Goal: Communication & Community: Answer question/provide support

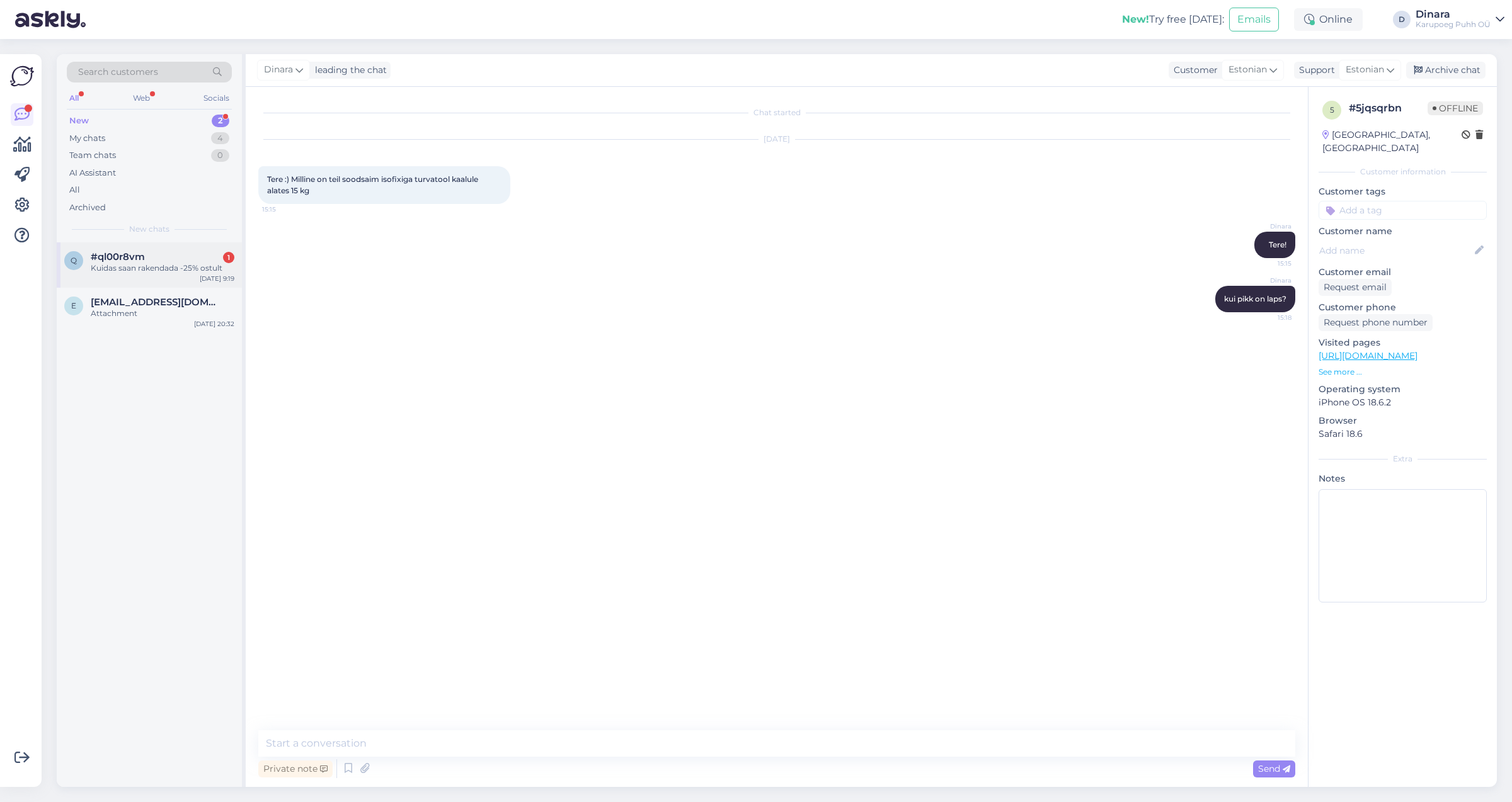
click at [133, 261] on span "#ql00r8vm" at bounding box center [118, 257] width 54 height 11
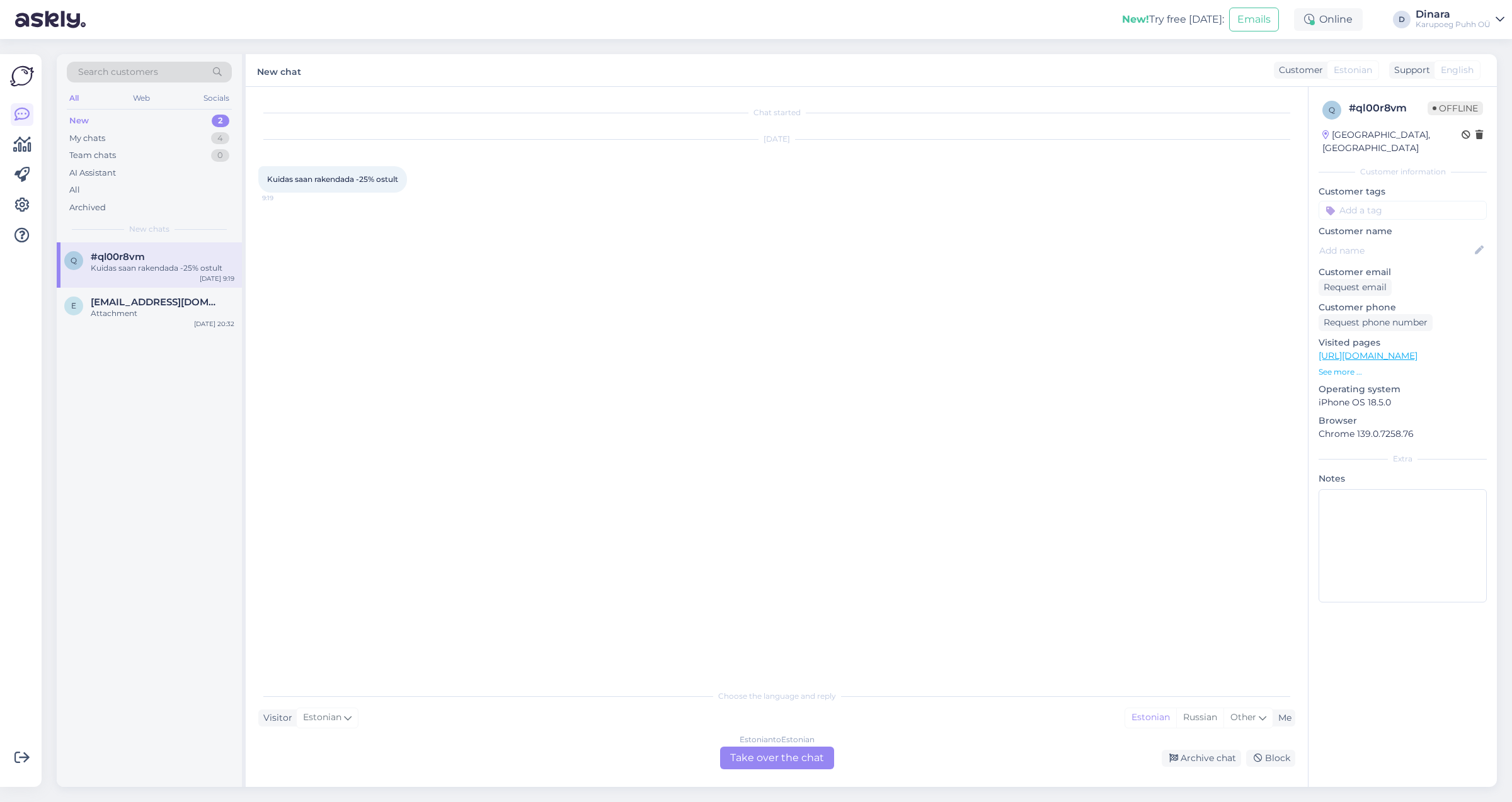
click at [767, 762] on div "Estonian to Estonian Take over the chat" at bounding box center [777, 758] width 114 height 23
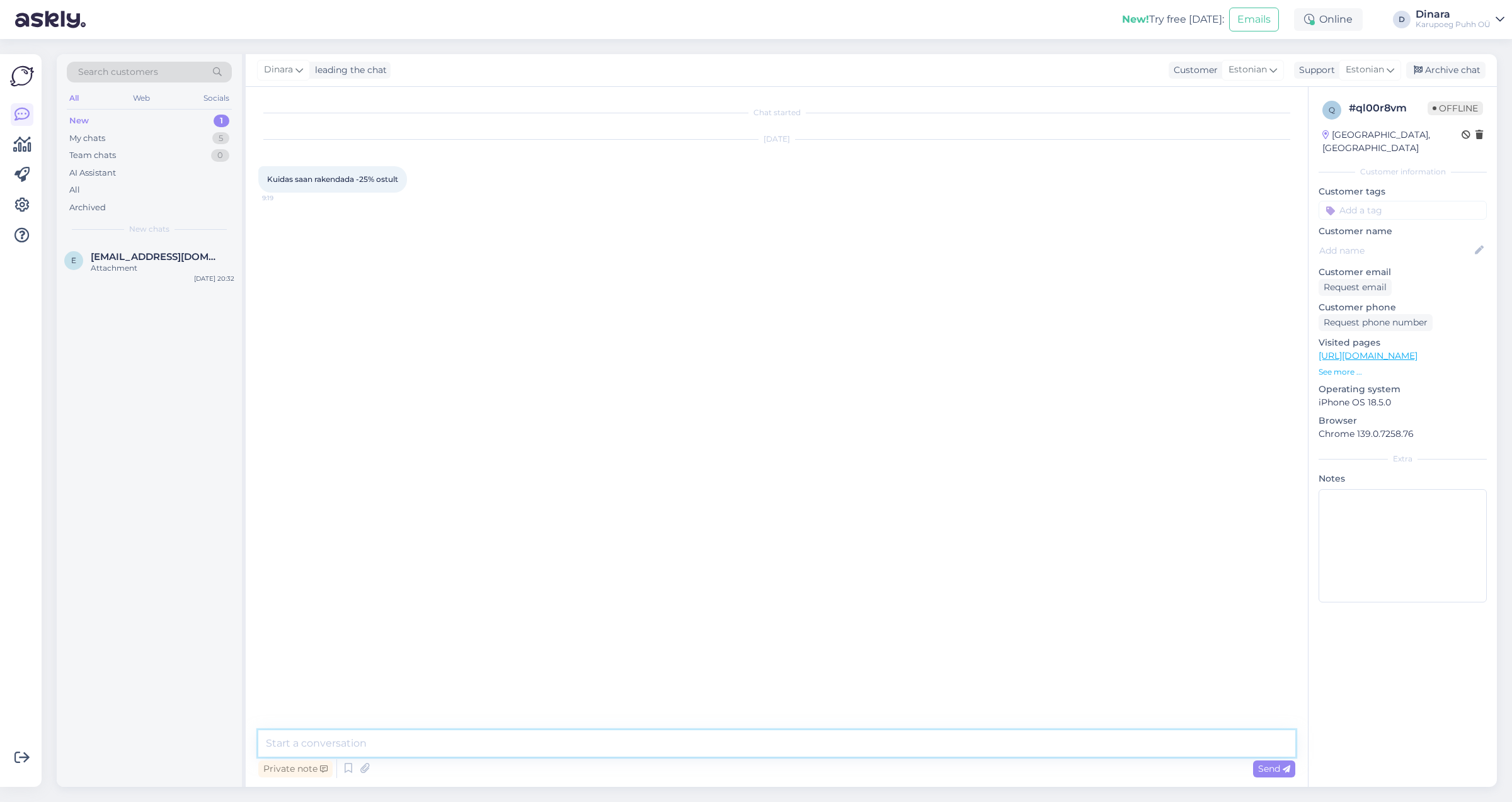
click at [614, 736] on textarea at bounding box center [777, 744] width 1037 height 26
type textarea "Tere!"
click at [349, 773] on icon at bounding box center [348, 769] width 15 height 19
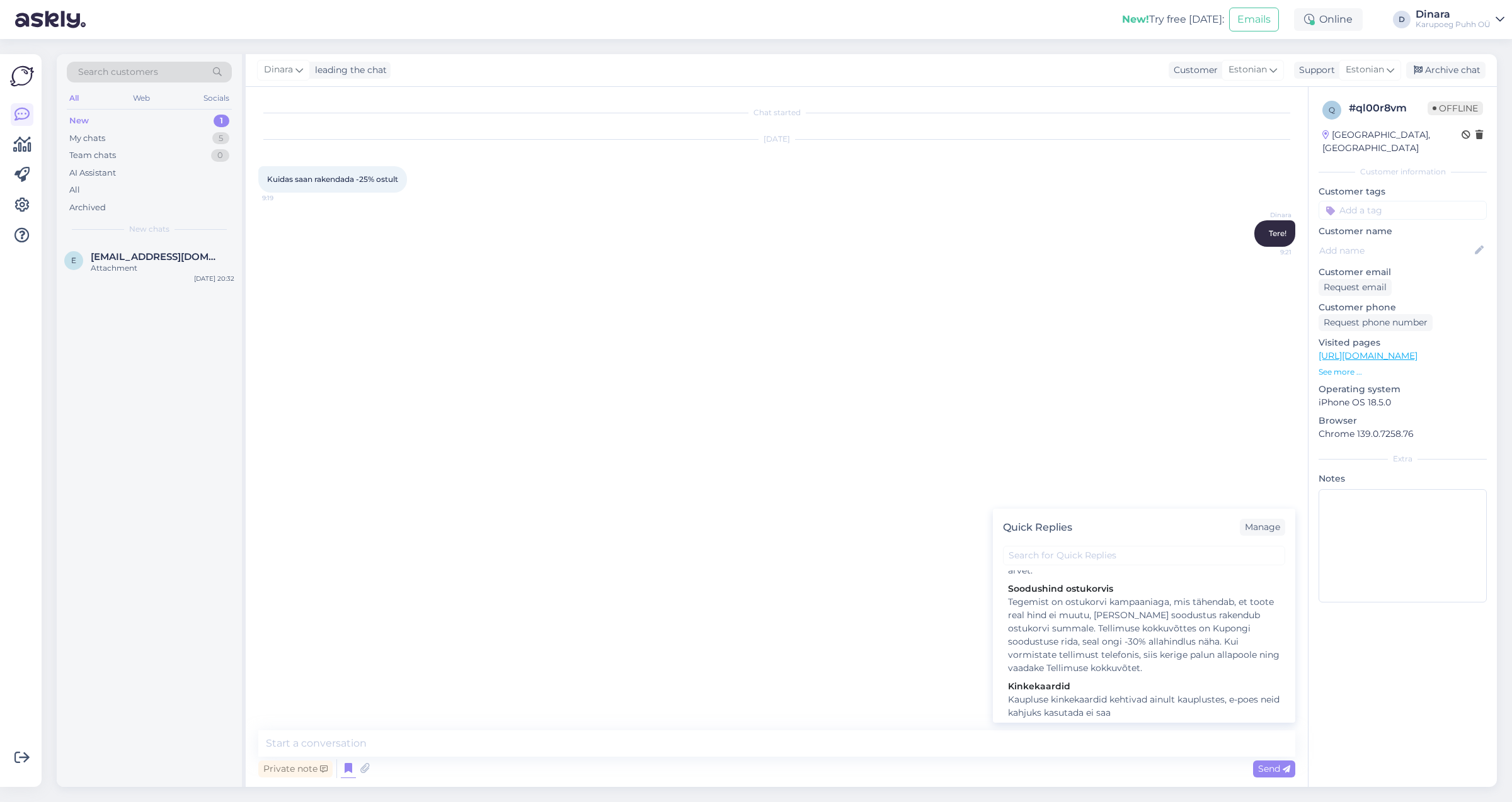
scroll to position [992, 0]
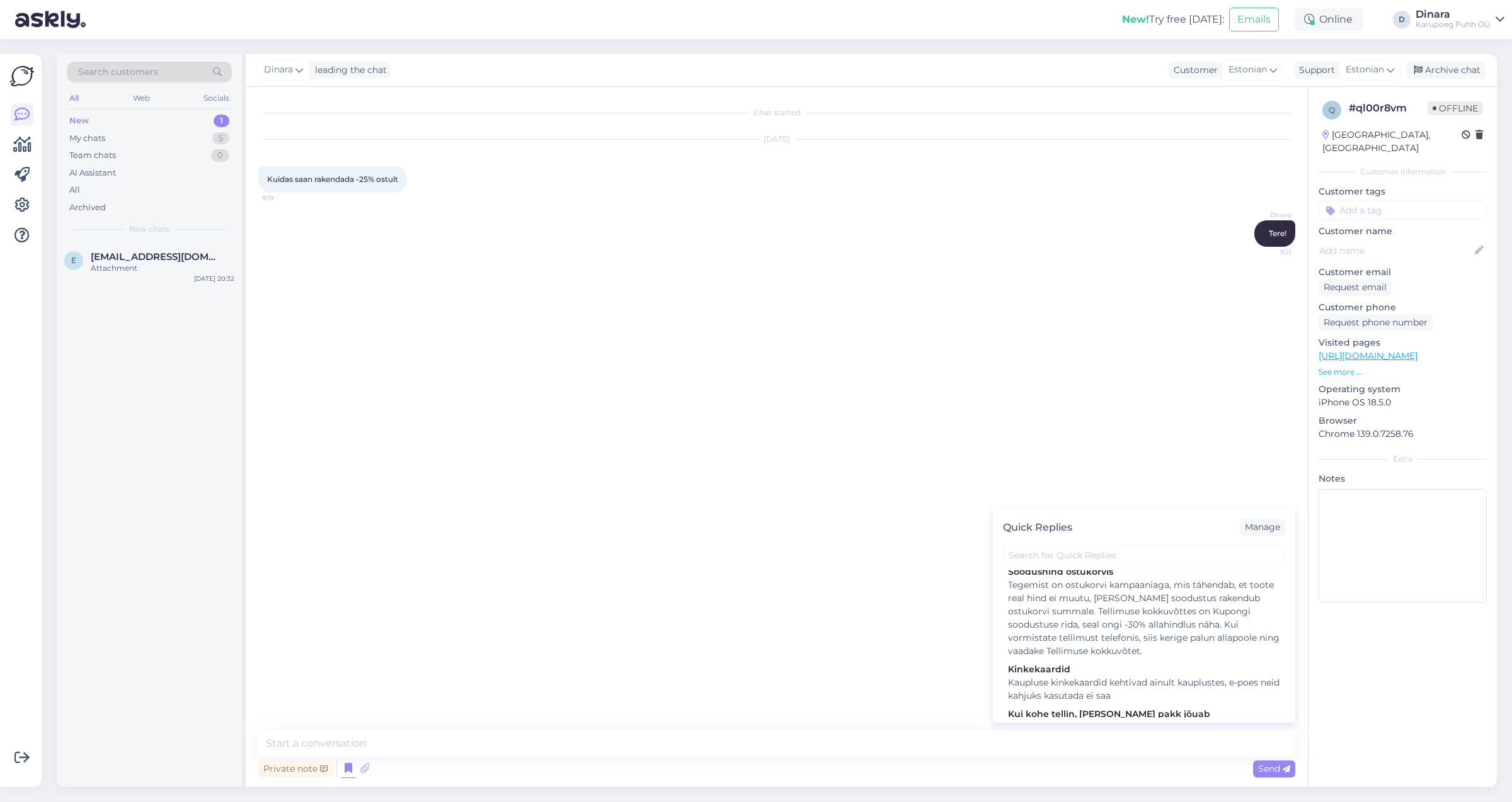
click at [1171, 645] on div "Tegemist on ostukorvi kampaaniaga, mis tähendab, et toote real hind ei muutu, […" at bounding box center [1144, 618] width 272 height 79
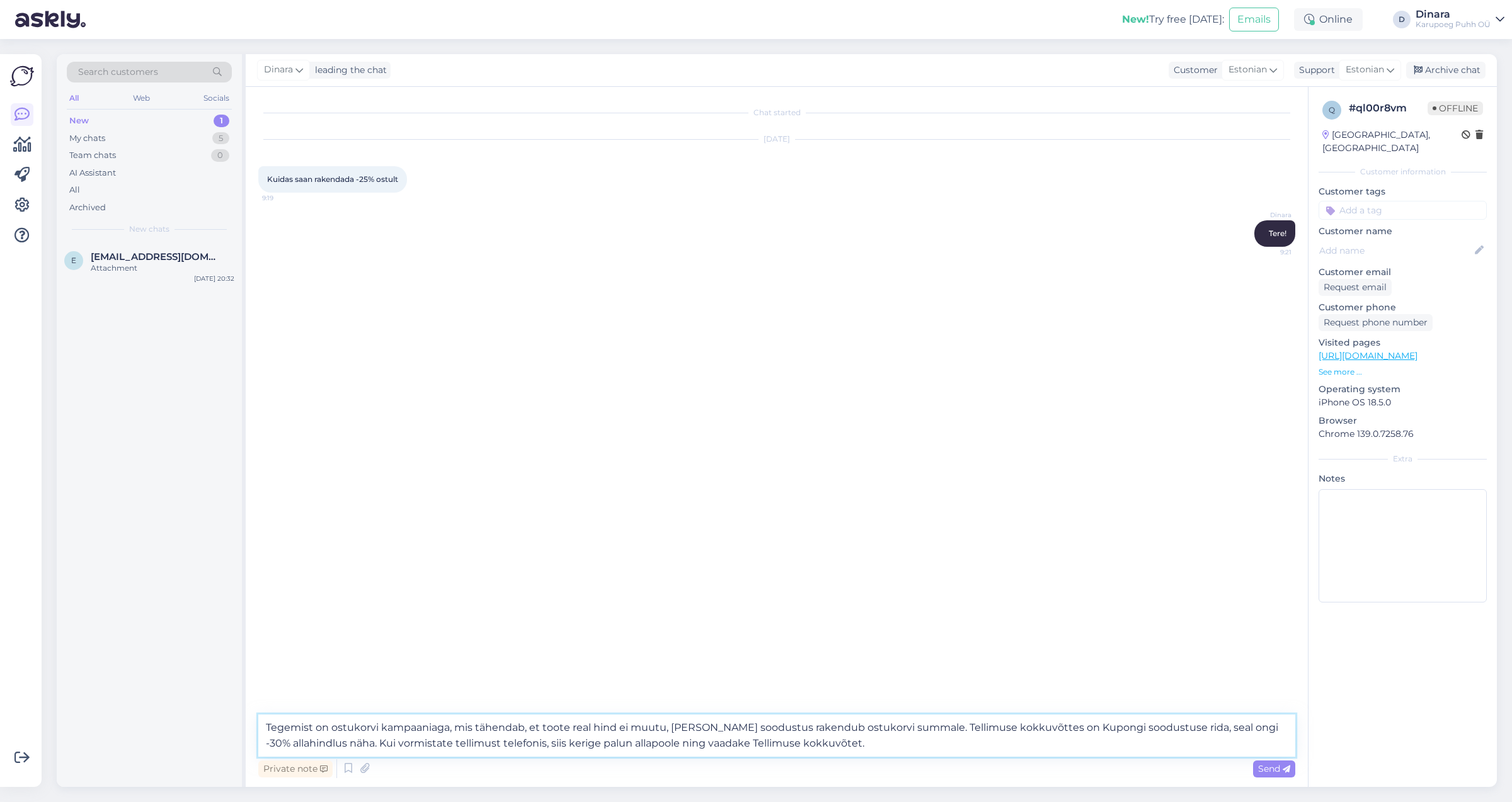
click at [1222, 732] on textarea "Tegemist on ostukorvi kampaaniaga, mis tähendab, et toote real hind ei muutu, […" at bounding box center [777, 735] width 1037 height 42
click at [1223, 732] on textarea "Tegemist on ostukorvi kampaaniaga, mis tähendab, et toote real hind ei muutu, […" at bounding box center [777, 735] width 1037 height 42
type textarea "Tegemist on ostukorvi kampaaniaga, mis tähendab, et toote real hind ei muutu, […"
click at [1290, 770] on icon at bounding box center [1286, 770] width 7 height 7
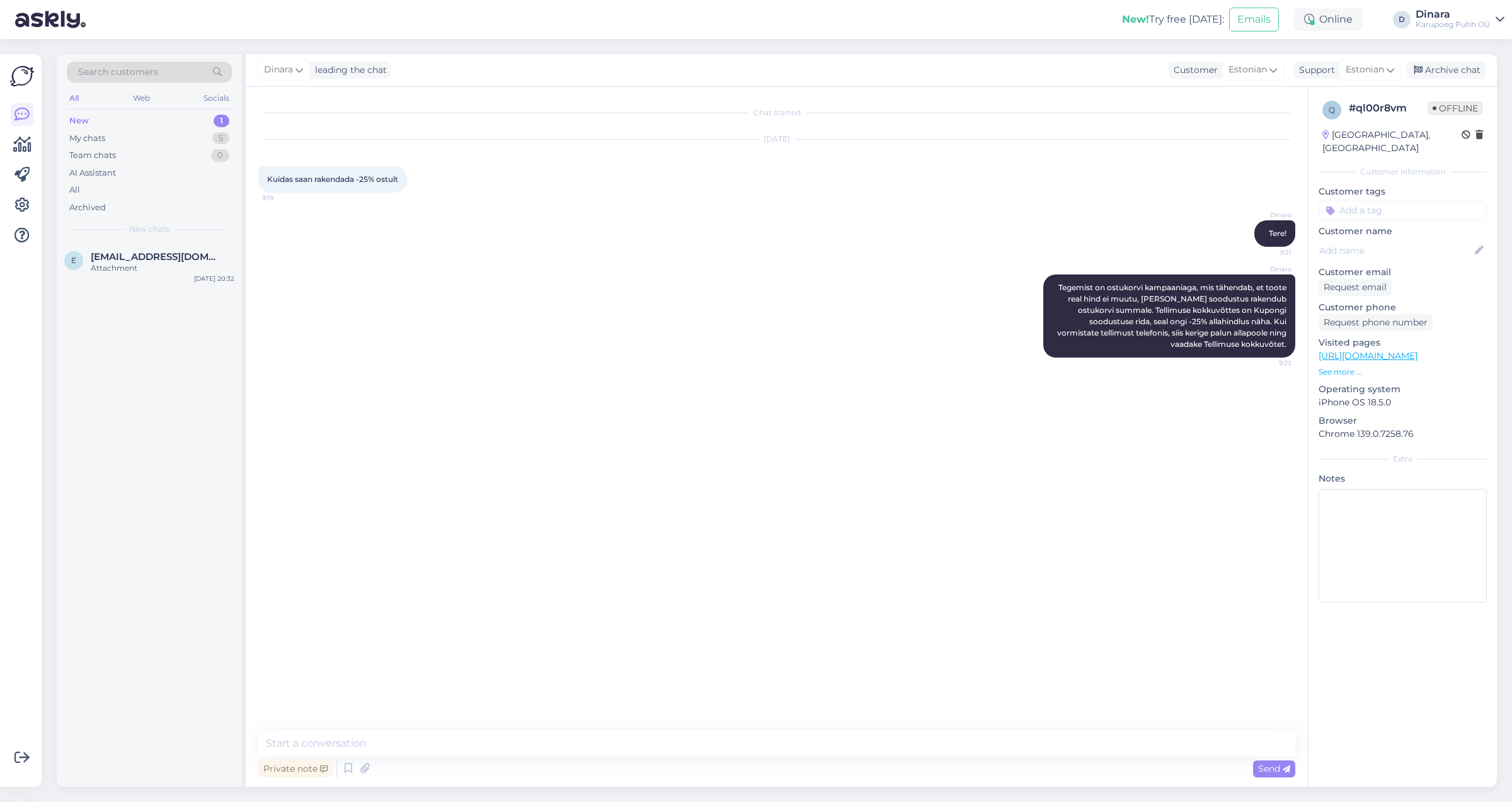
click at [113, 121] on div "New 1" at bounding box center [149, 121] width 165 height 18
click at [113, 135] on div "My chats 5" at bounding box center [149, 138] width 165 height 18
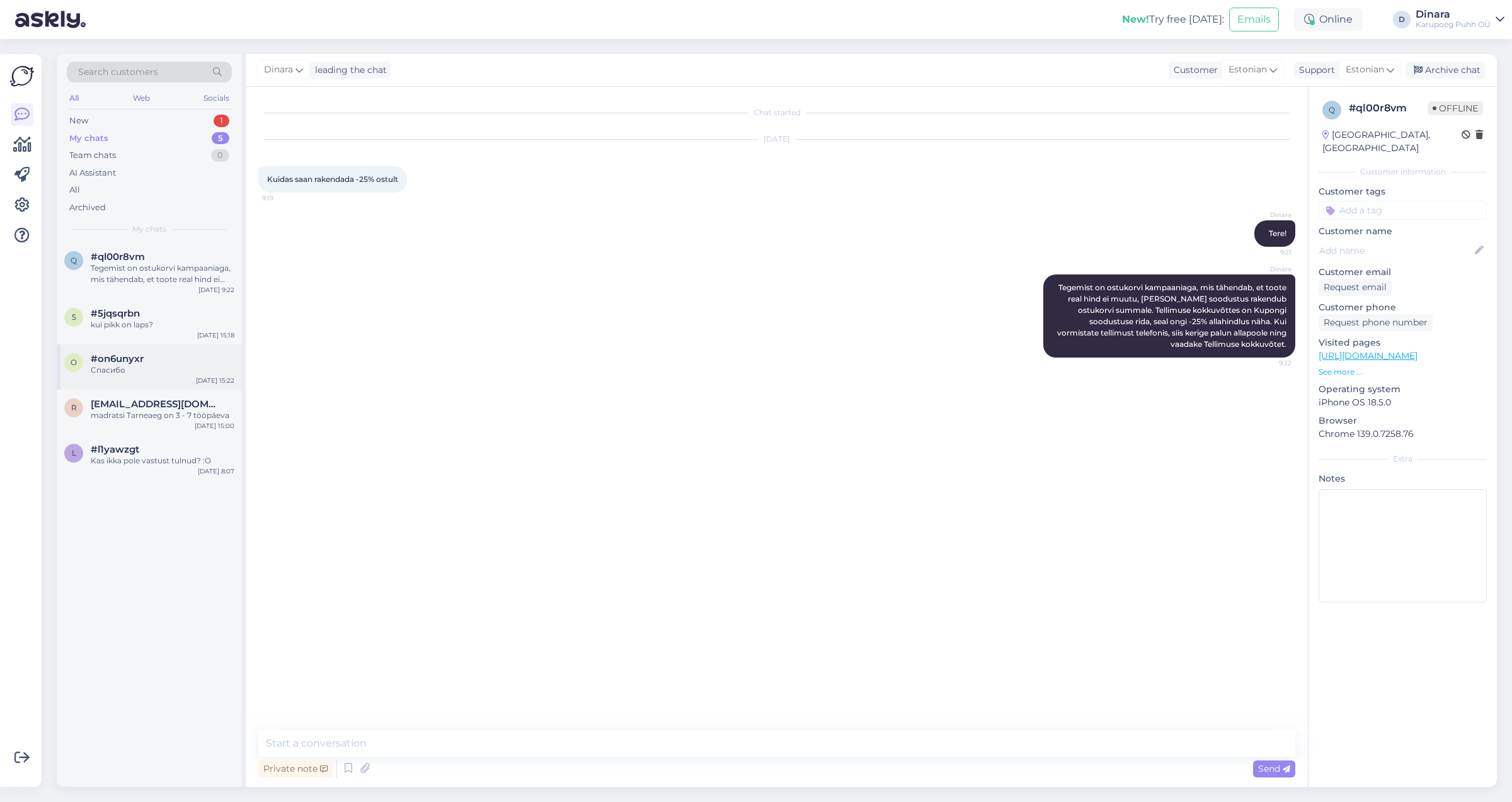
click at [160, 380] on div "o #on6unyxr Спасибо [DATE] 15:22" at bounding box center [149, 368] width 185 height 46
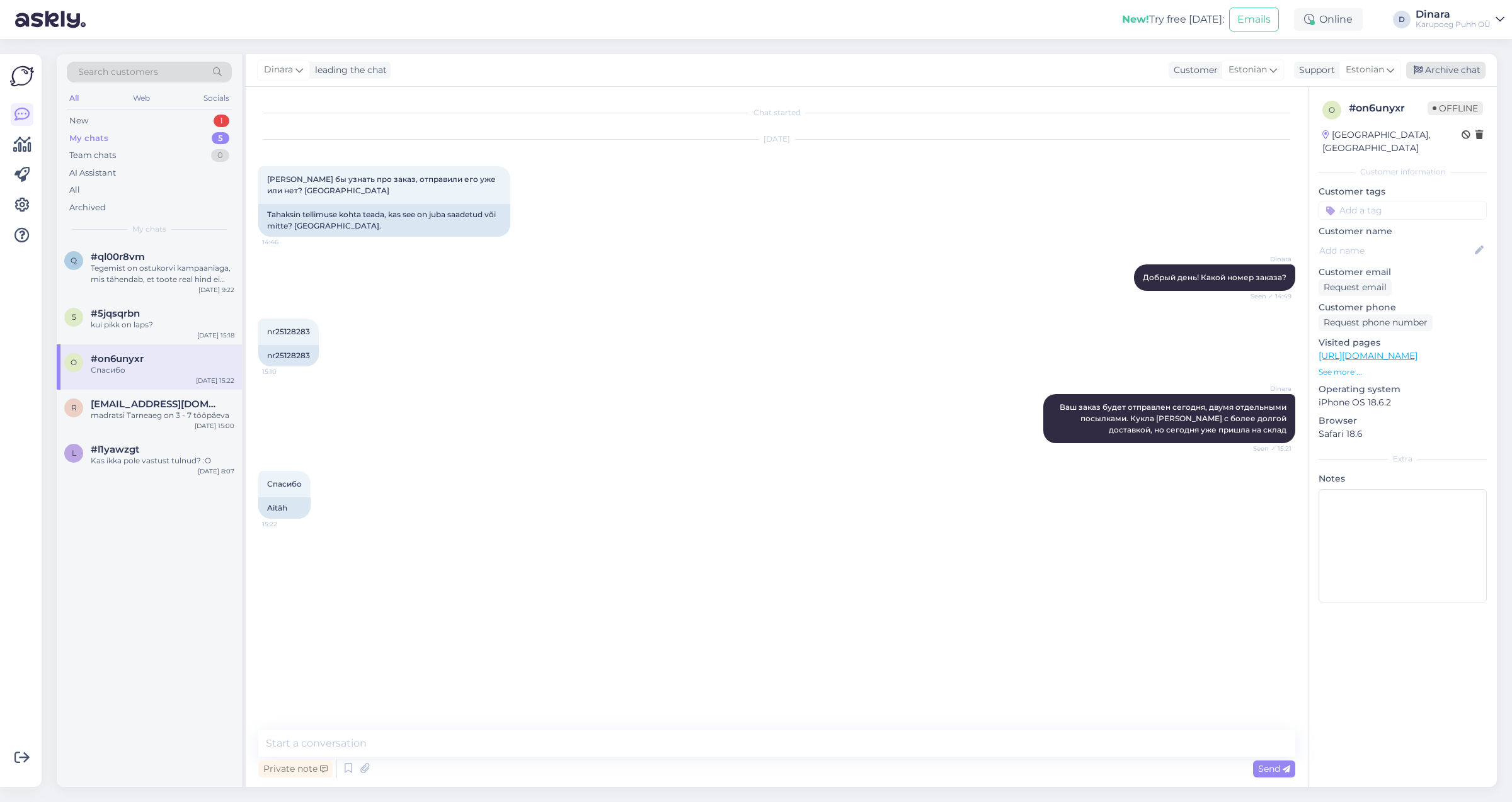
click at [1461, 66] on div "Archive chat" at bounding box center [1446, 70] width 79 height 17
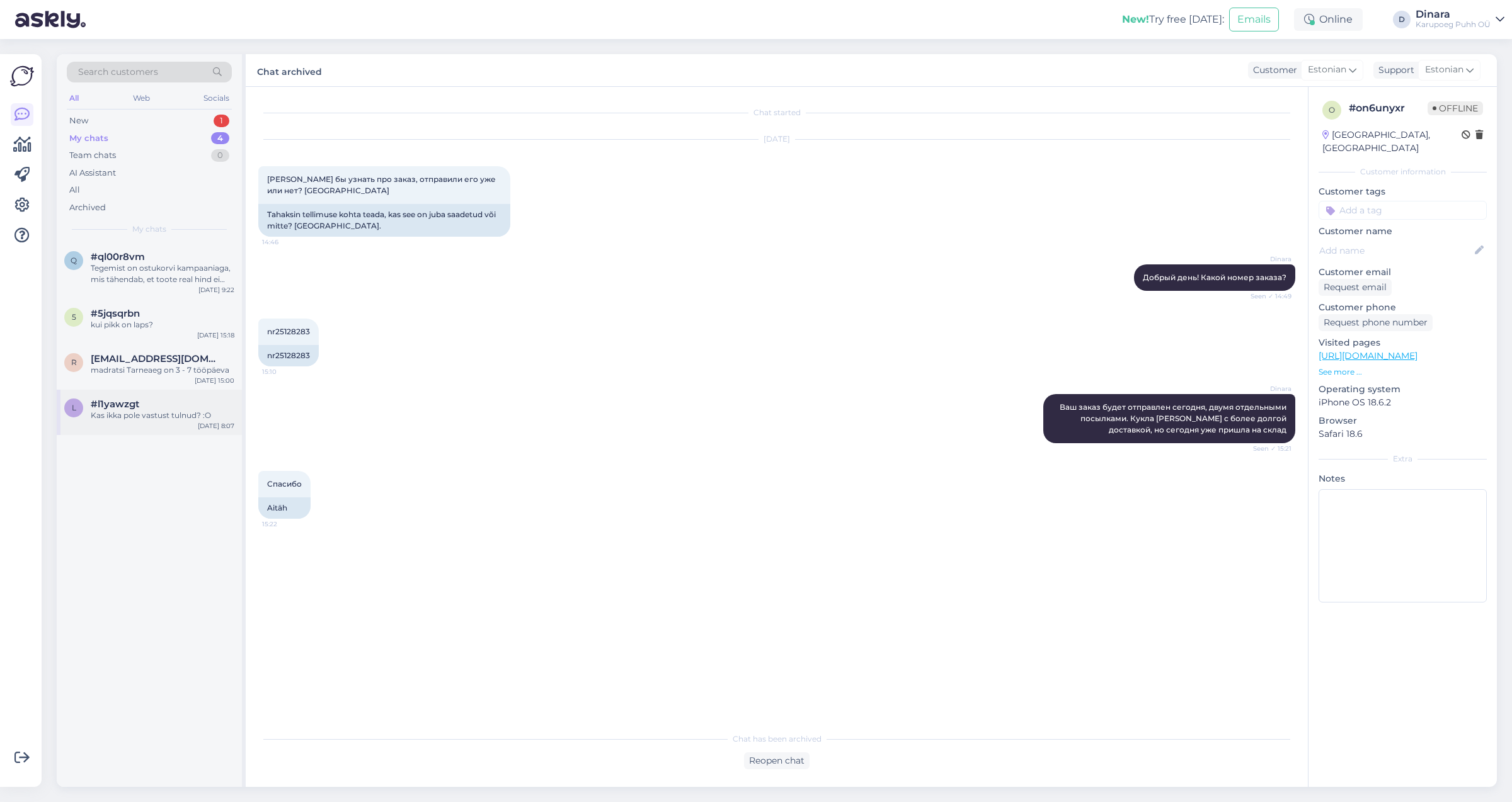
click at [169, 424] on div "l #l1yawzgt Kas ikka pole vastust tulnud? :O [DATE] 8:07" at bounding box center [149, 412] width 185 height 46
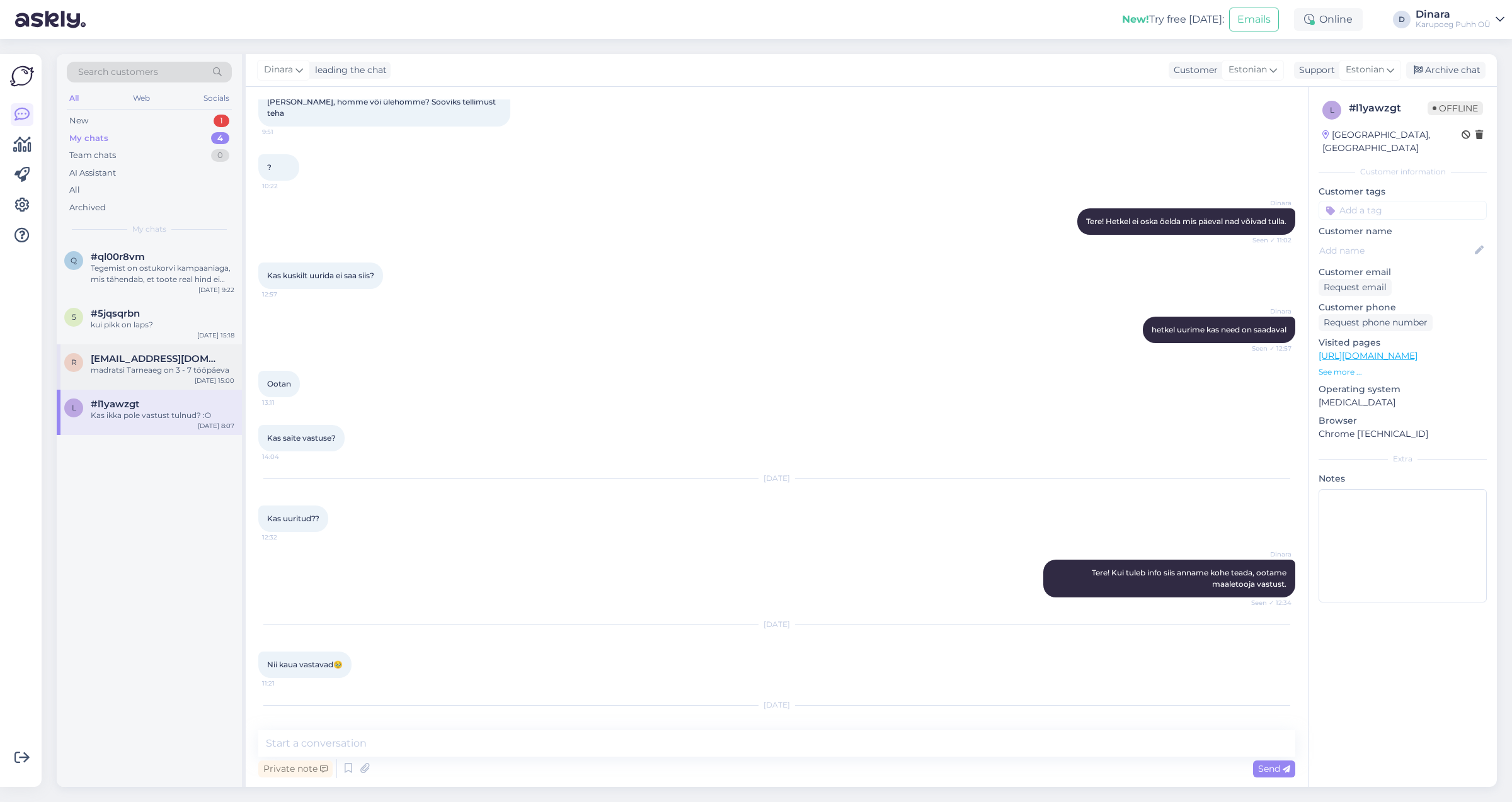
click at [157, 370] on div "madratsi Tarneaeg on 3 - 7 tööpäeva" at bounding box center [162, 370] width 143 height 11
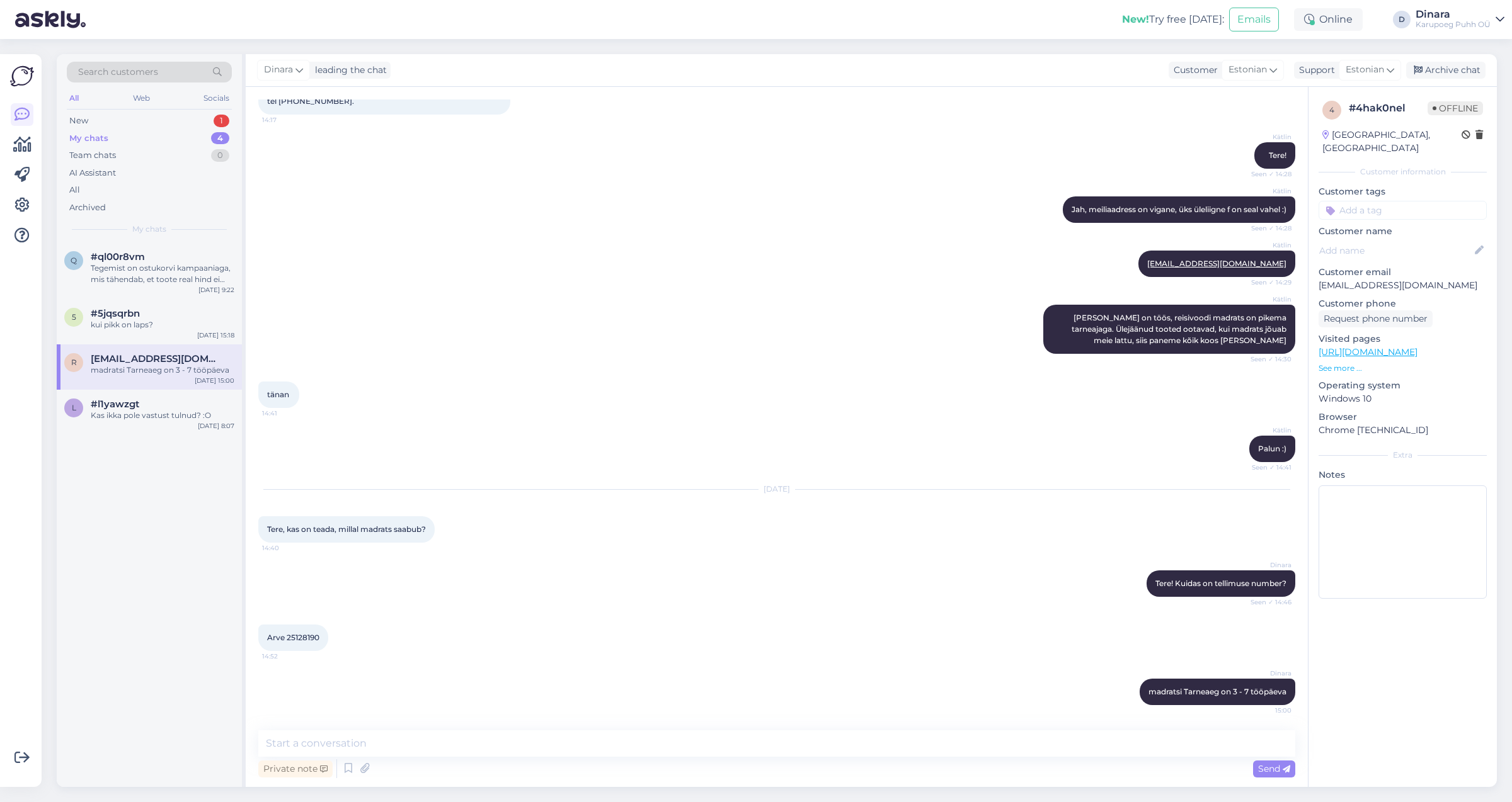
scroll to position [101, 0]
click at [1467, 73] on div "Archive chat" at bounding box center [1446, 70] width 79 height 17
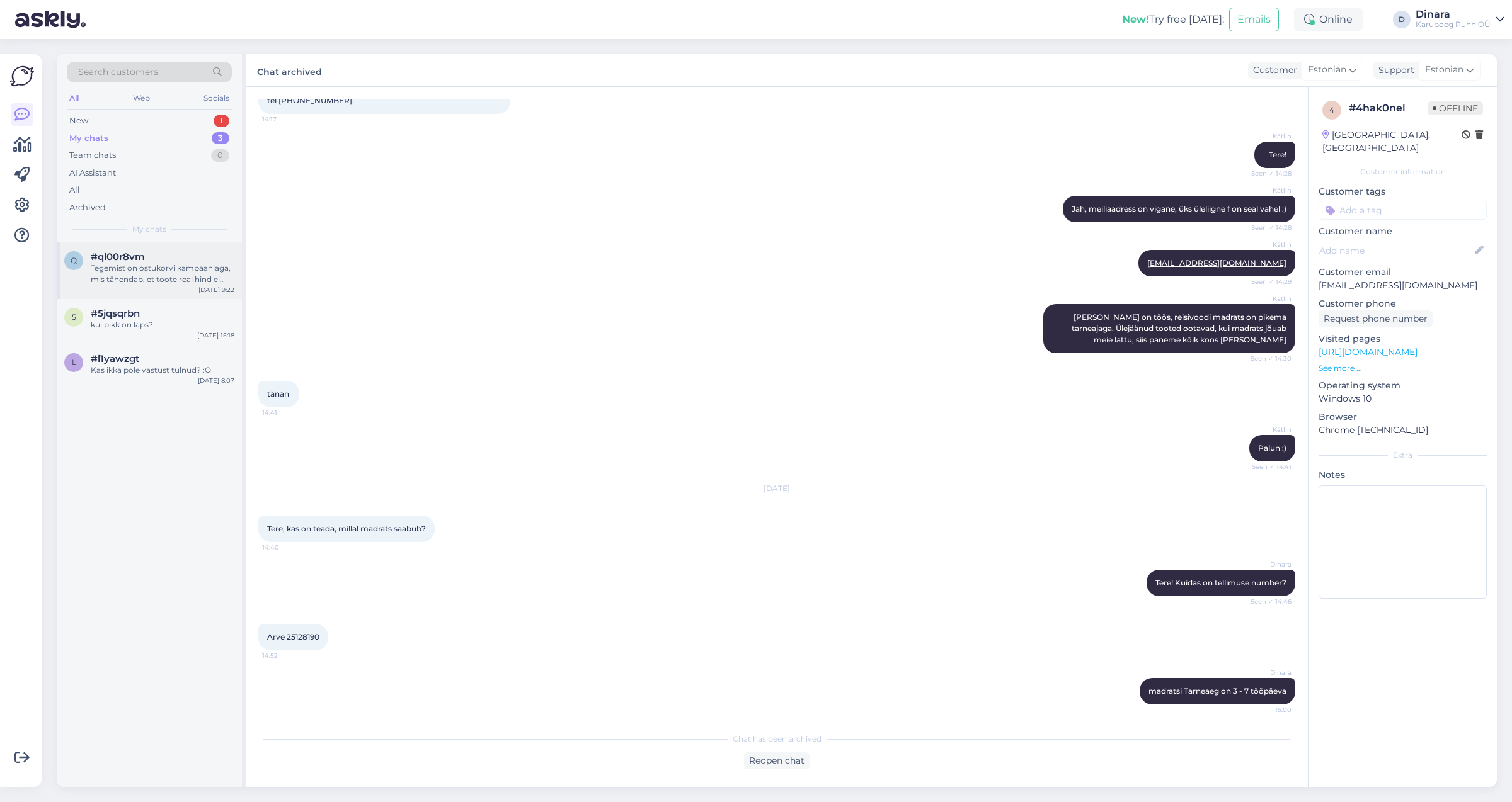
click at [160, 274] on div "Tegemist on ostukorvi kampaaniaga, mis tähendab, et toote real hind ei muutu, […" at bounding box center [162, 273] width 143 height 23
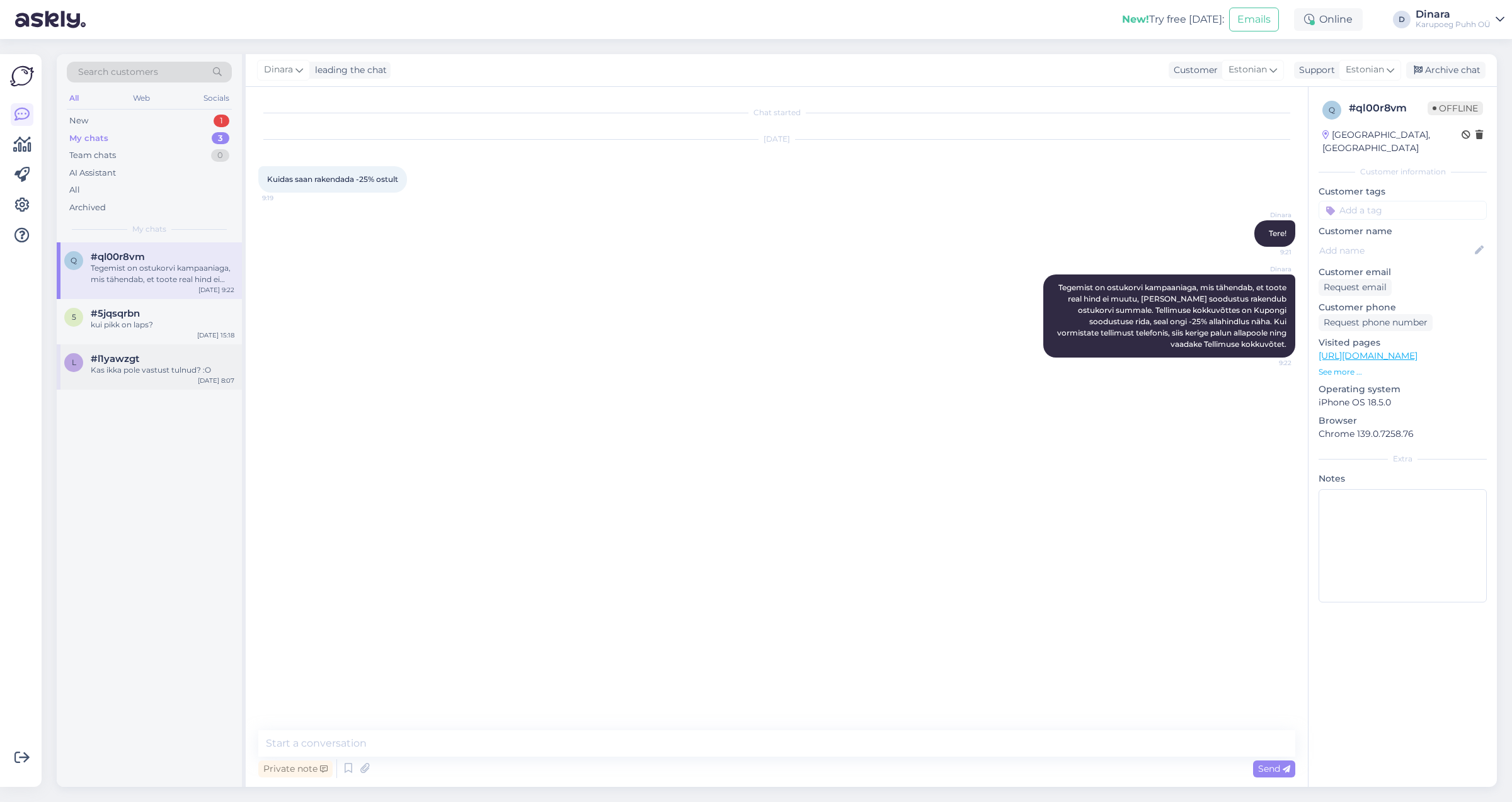
click at [160, 369] on div "Kas ikka pole vastust tulnud? :O" at bounding box center [162, 370] width 143 height 11
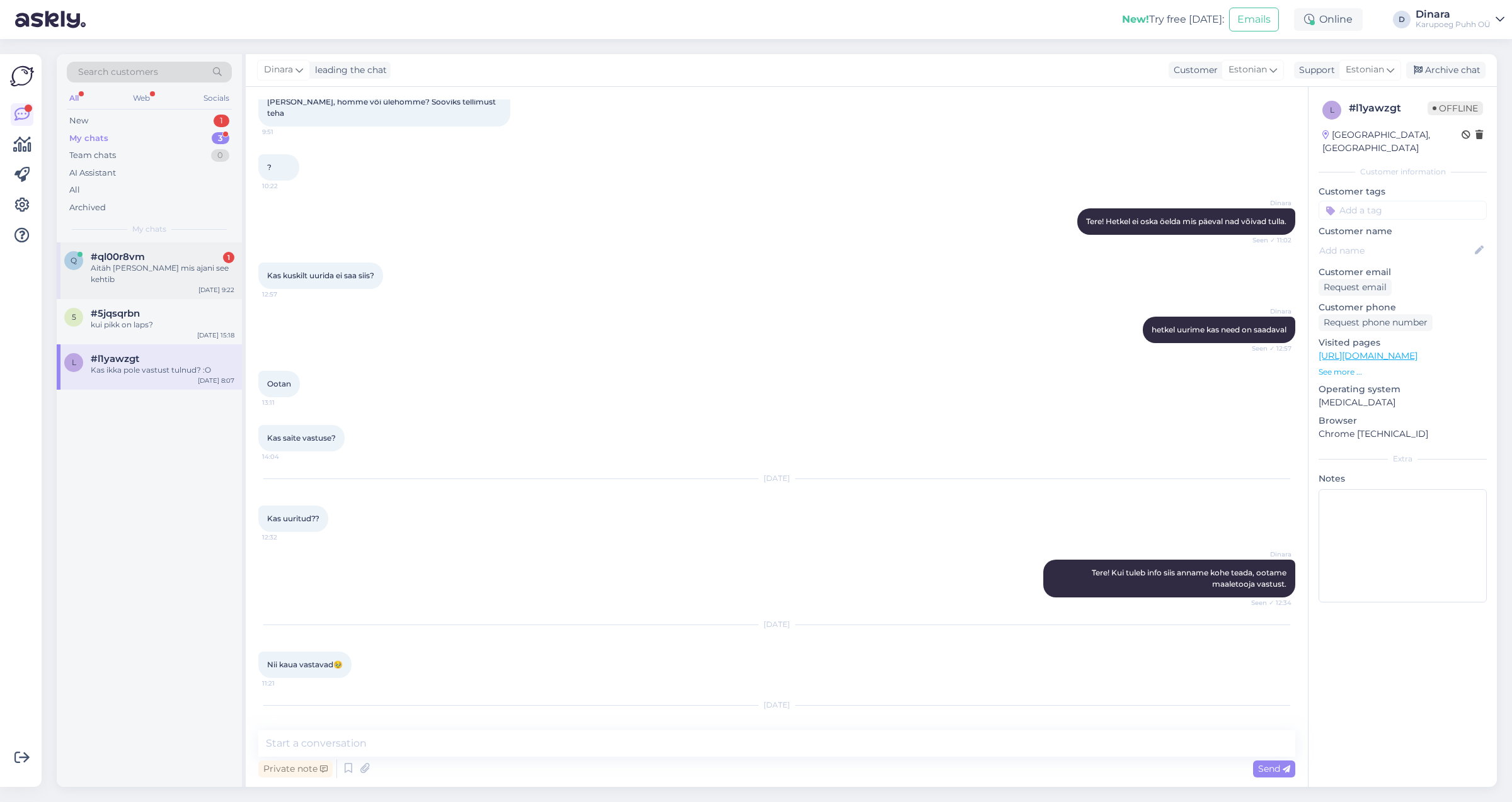
click at [171, 254] on div "#ql00r8vm 1" at bounding box center [162, 257] width 143 height 11
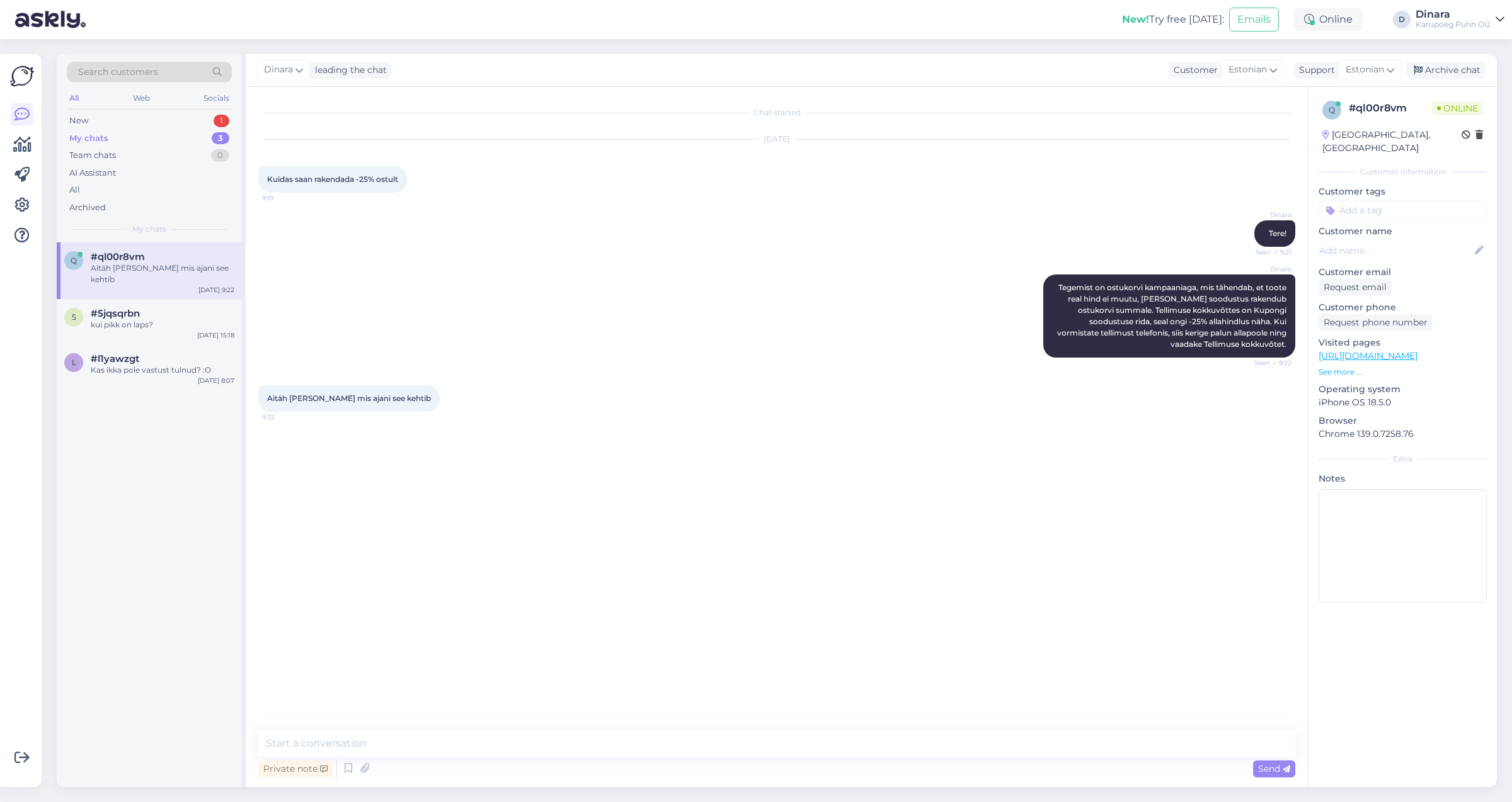
scroll to position [0, 0]
click at [595, 748] on textarea at bounding box center [777, 744] width 1037 height 26
type textarea "kuni 1.09"
type textarea "jah"
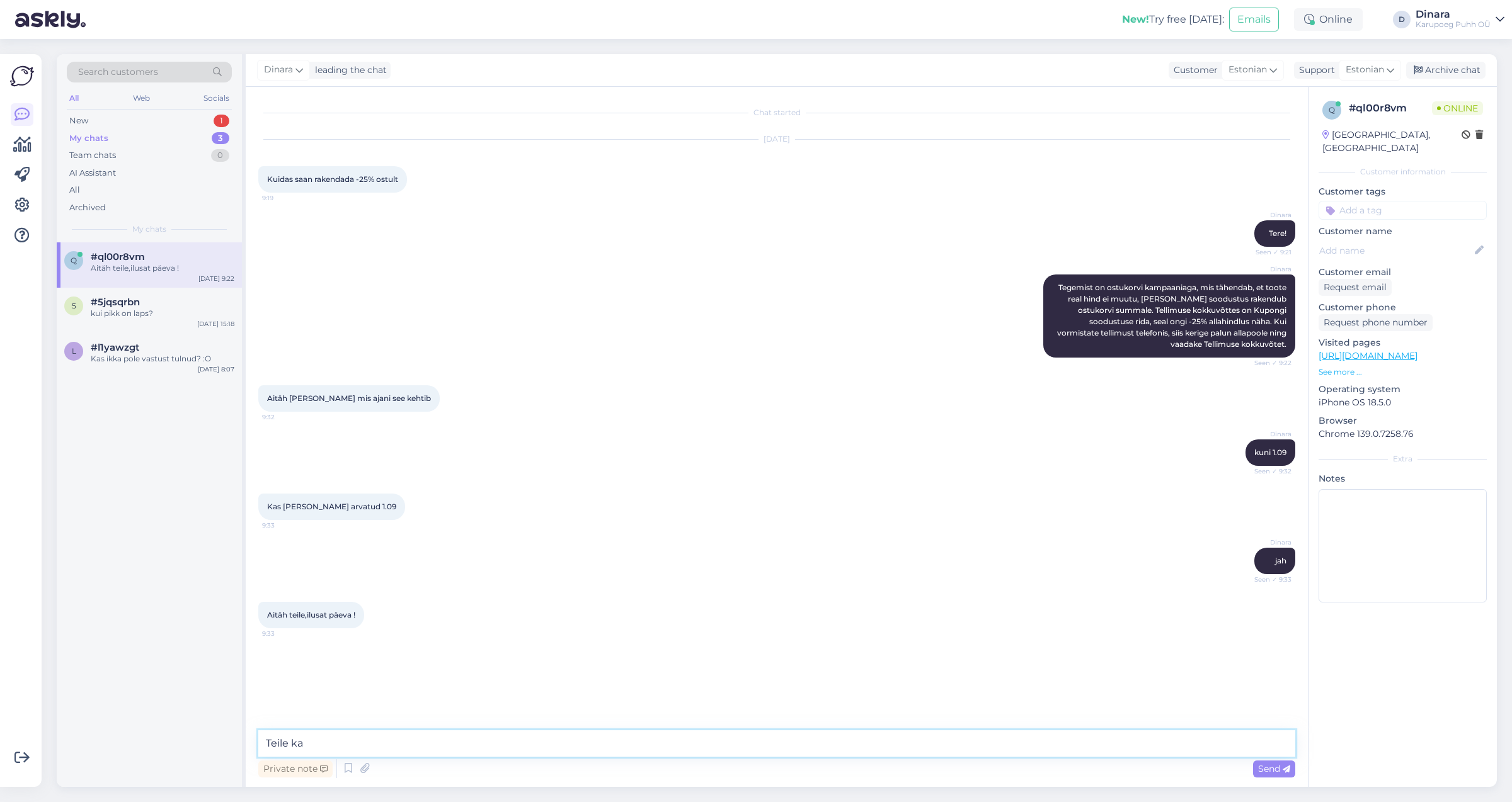
type textarea "Teile ka!"
